Goal: Task Accomplishment & Management: Manage account settings

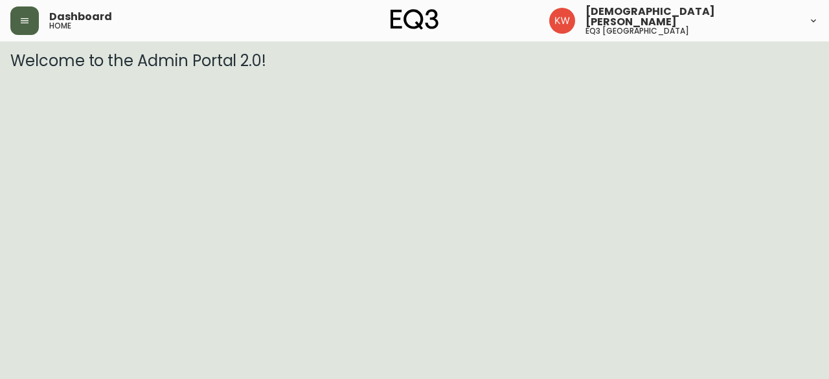
click at [34, 17] on button "button" at bounding box center [24, 20] width 28 height 28
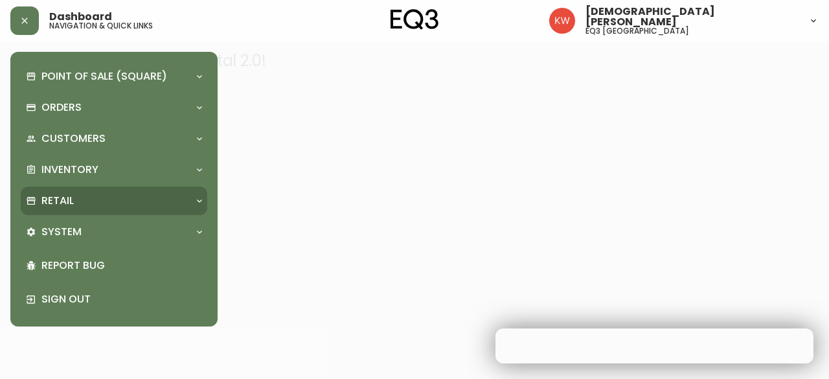
click at [190, 205] on div "Retail" at bounding box center [114, 201] width 187 height 28
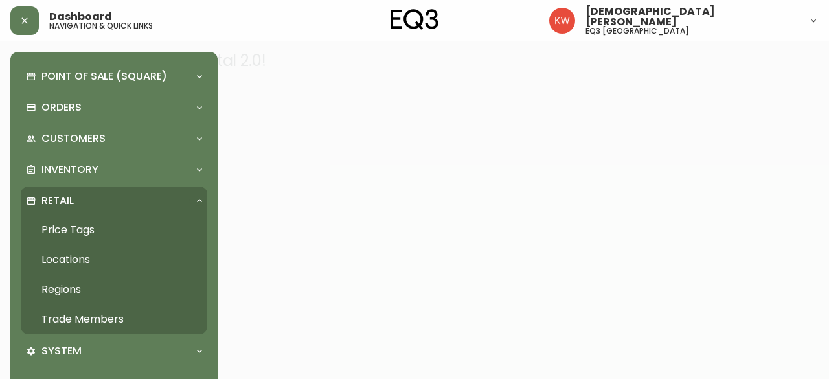
click at [96, 314] on link "Trade Members" at bounding box center [114, 319] width 187 height 30
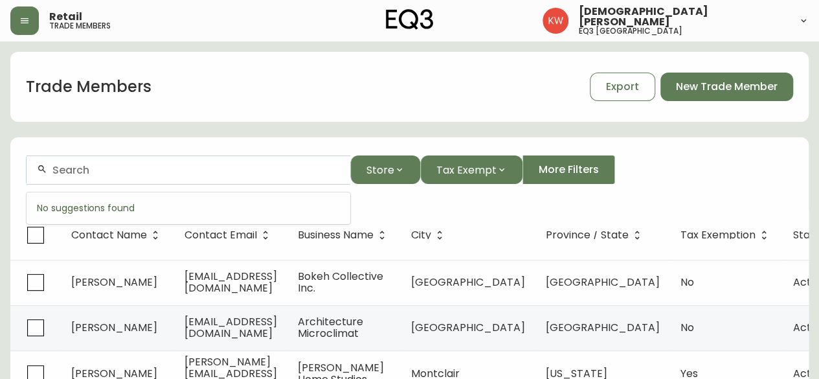
click at [171, 166] on input "text" at bounding box center [196, 170] width 288 height 12
paste input "[EMAIL_ADDRESS][DOMAIN_NAME]"
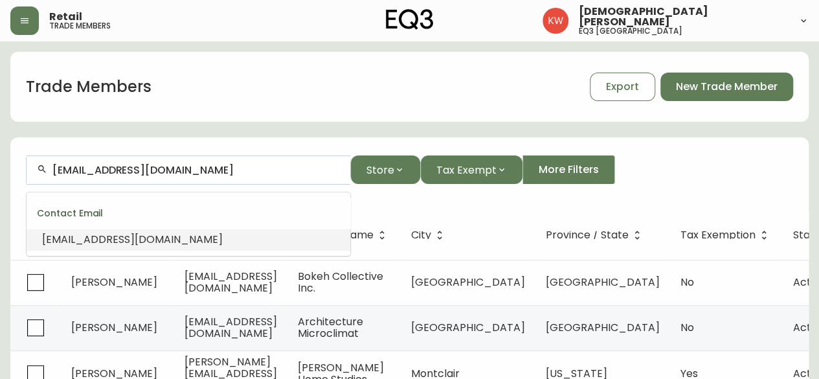
click at [185, 238] on li "[EMAIL_ADDRESS][DOMAIN_NAME]" at bounding box center [189, 240] width 324 height 22
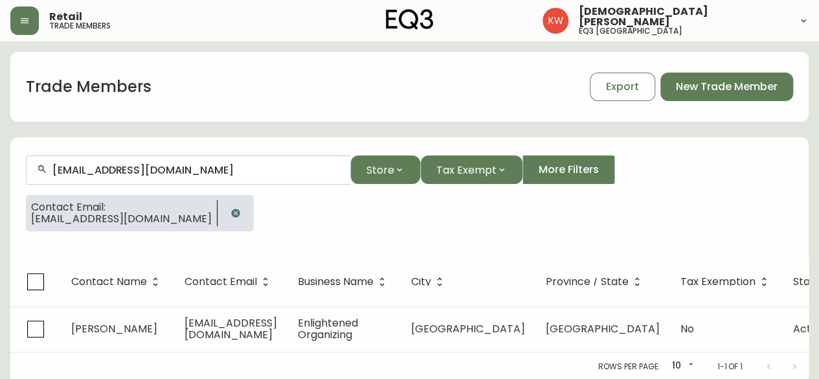
type input "[EMAIL_ADDRESS][DOMAIN_NAME]"
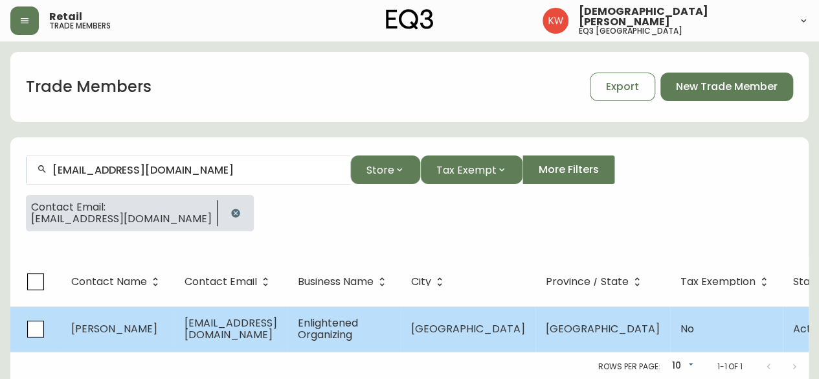
click at [333, 321] on span "Enlightened Organizing" at bounding box center [328, 328] width 60 height 27
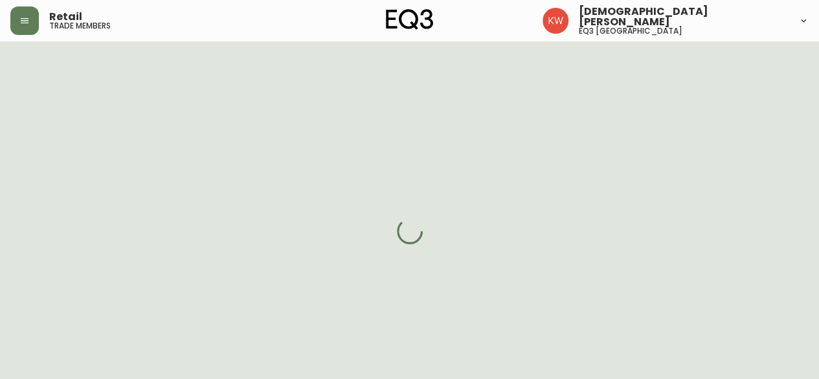
select select "AB"
select select "CA"
select select "CA_EN"
select select "Other"
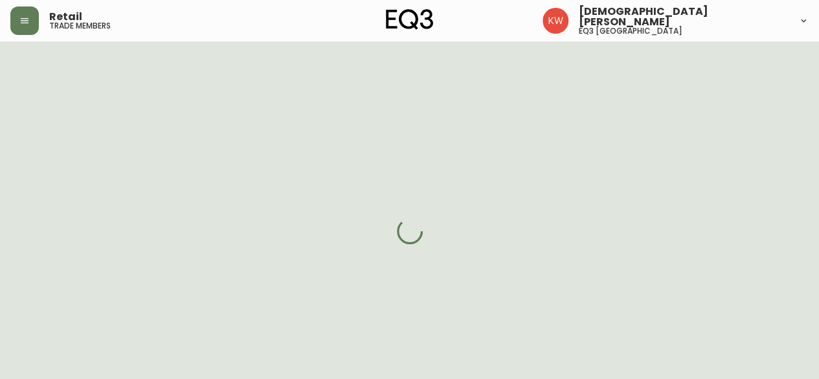
select select "cjw10z96m00006gs08l3o91tv"
select select "false"
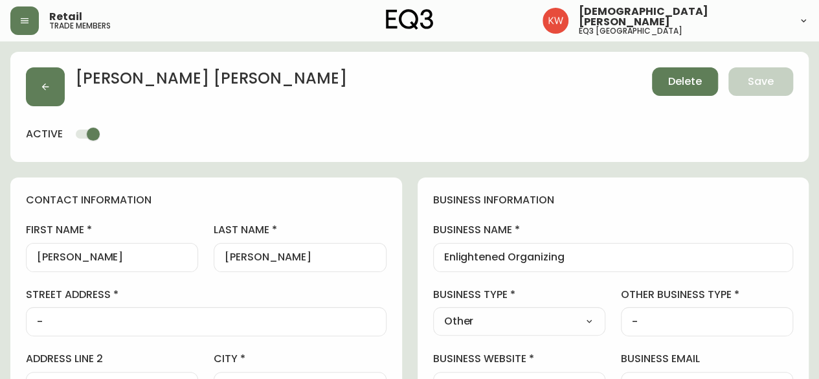
click at [667, 81] on button "Delete" at bounding box center [685, 81] width 66 height 28
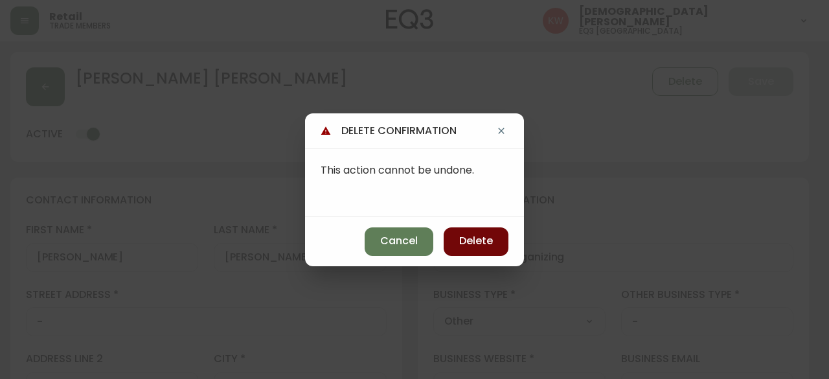
click at [486, 243] on span "Delete" at bounding box center [476, 241] width 34 height 14
